Goal: Task Accomplishment & Management: Manage account settings

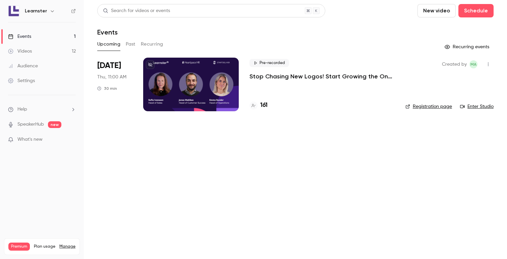
click at [194, 74] on div at bounding box center [190, 85] width 95 height 54
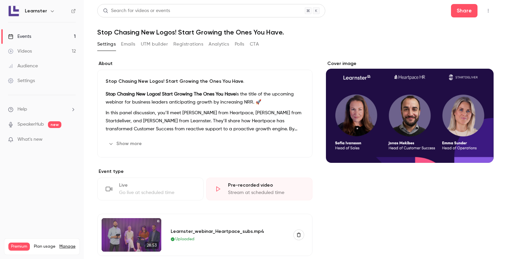
click at [129, 43] on button "Emails" at bounding box center [128, 44] width 14 height 11
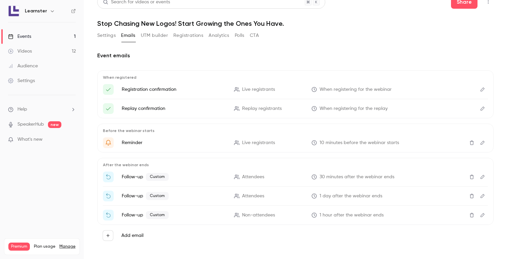
scroll to position [7, 0]
